Goal: Check status: Check status

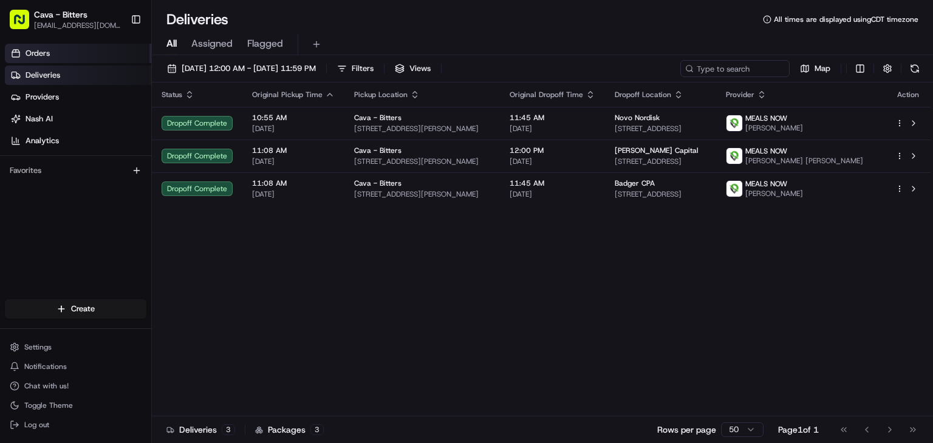
click at [78, 55] on link "Orders" at bounding box center [78, 53] width 146 height 19
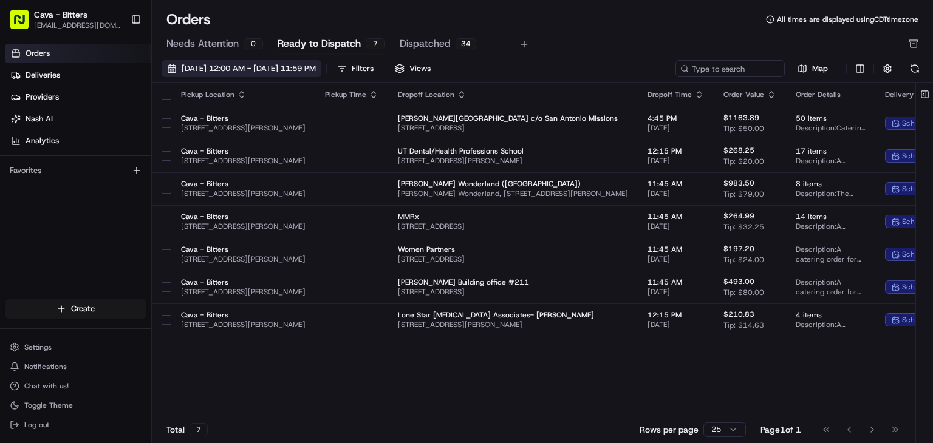
click at [232, 73] on span "[DATE] 12:00 AM - [DATE] 11:59 PM" at bounding box center [249, 68] width 134 height 11
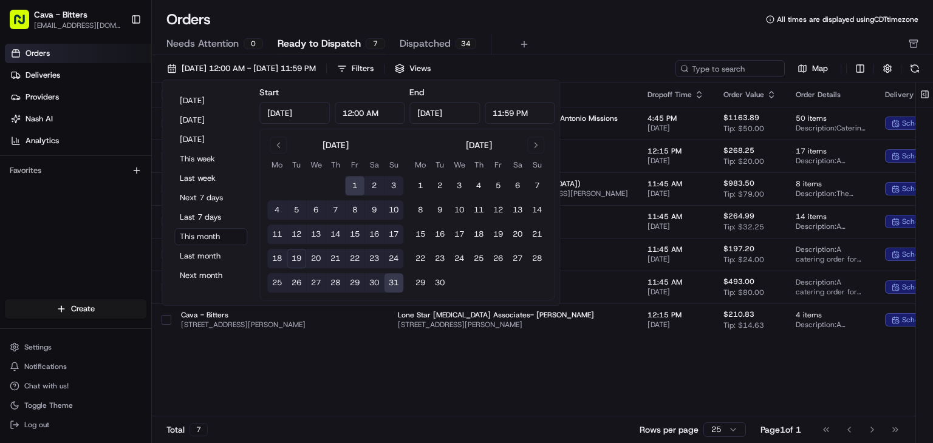
click at [313, 263] on button "20" at bounding box center [315, 258] width 19 height 19
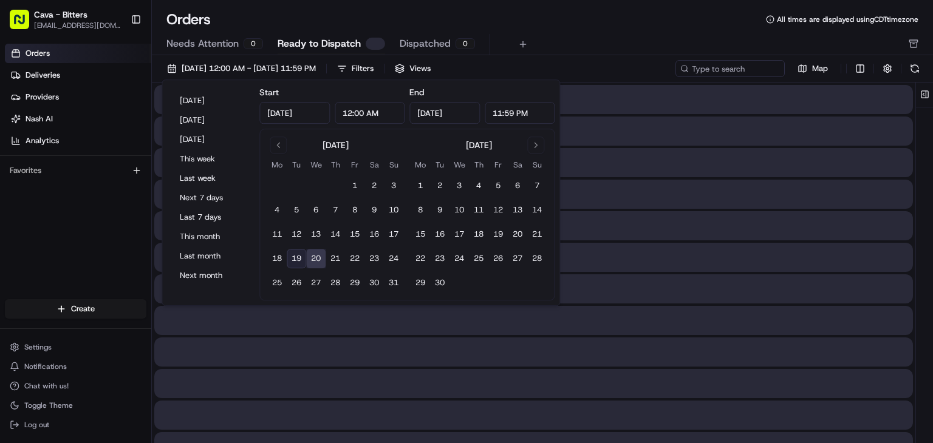
type input "[DATE]"
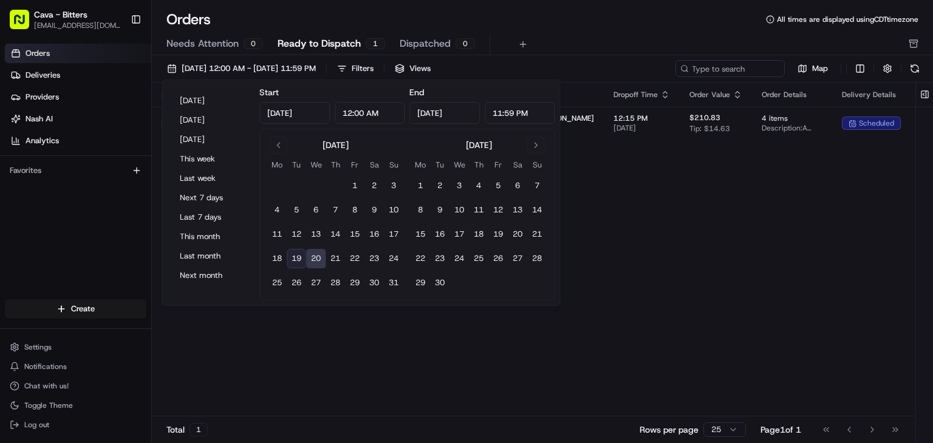
click at [717, 287] on div "Pickup Location Pickup Time Dropoff Location Dropoff Time Order Value Order Det…" at bounding box center [641, 250] width 978 height 334
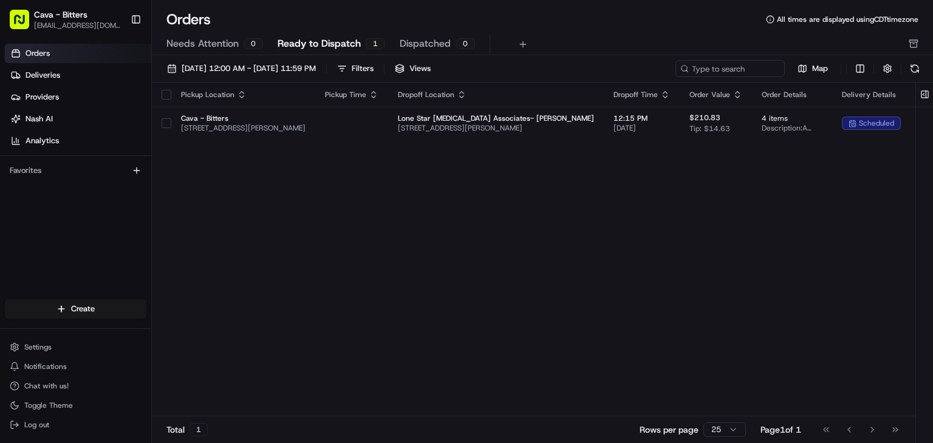
click at [470, 349] on div "Pickup Location Pickup Time Dropoff Location Dropoff Time Order Value Order Det…" at bounding box center [641, 250] width 978 height 334
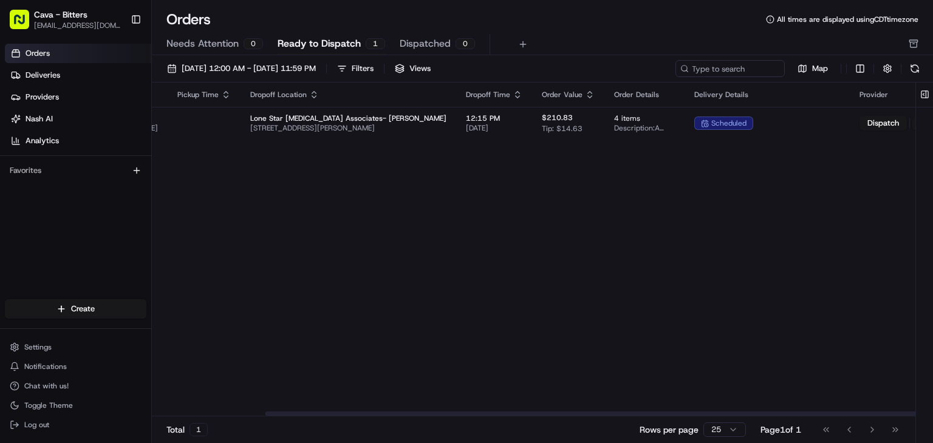
scroll to position [0, 236]
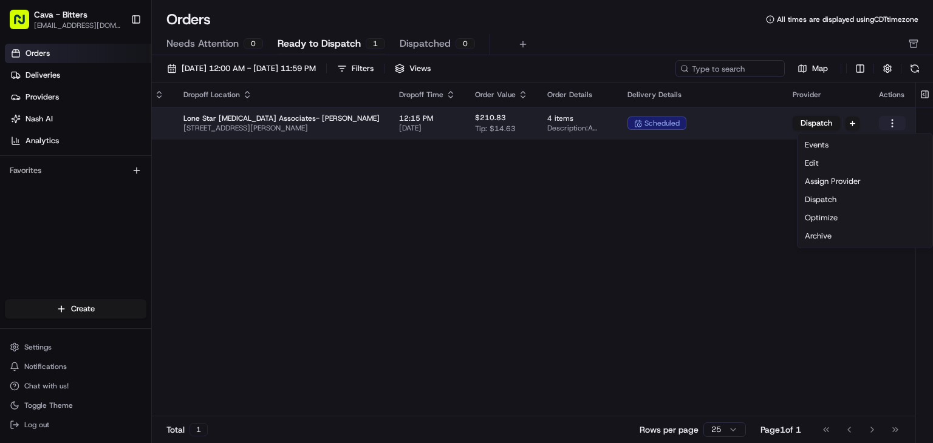
click at [900, 122] on html "Cava - Bitters [EMAIL_ADDRESS][DOMAIN_NAME] Toggle Sidebar Orders Deliveries Pr…" at bounding box center [466, 221] width 933 height 443
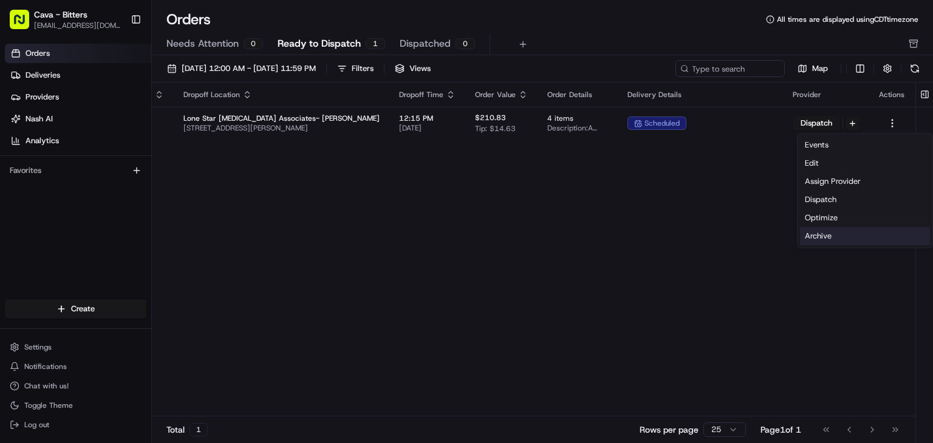
click at [846, 236] on div "Archive" at bounding box center [865, 236] width 130 height 18
